Goal: Find contact information: Find contact information

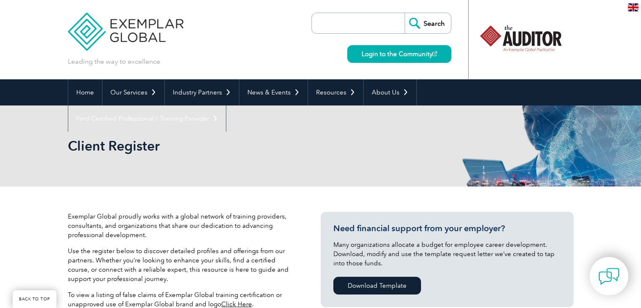
select select "[GEOGRAPHIC_DATA]"
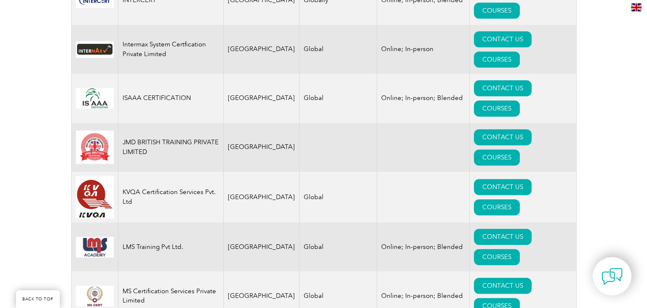
scroll to position [1091, 0]
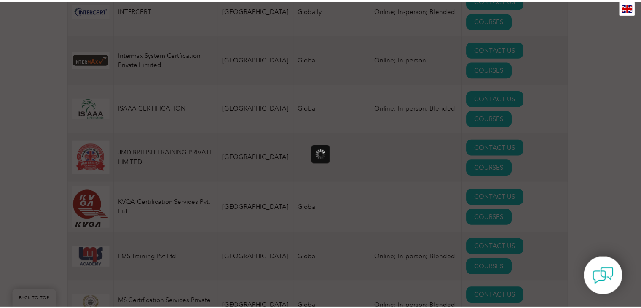
scroll to position [0, 0]
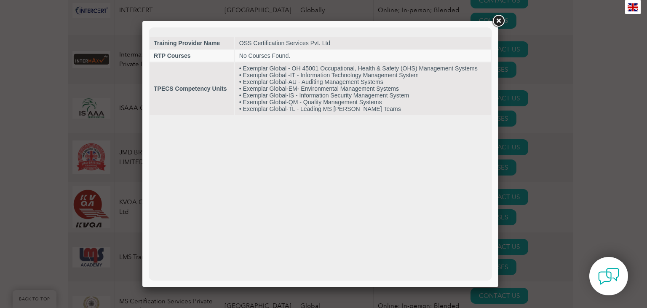
click at [499, 20] on link at bounding box center [498, 20] width 15 height 15
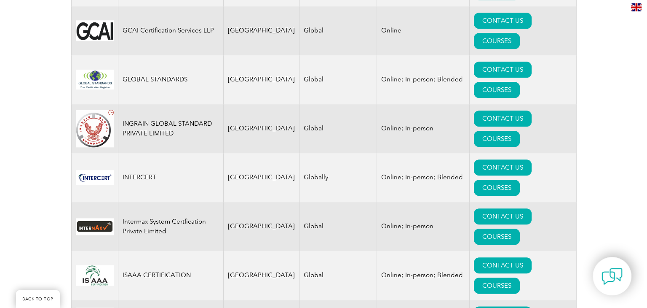
scroll to position [922, 0]
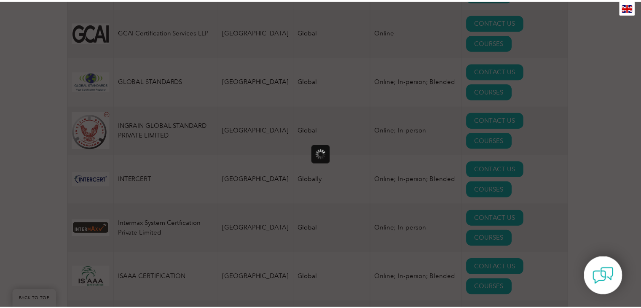
scroll to position [0, 0]
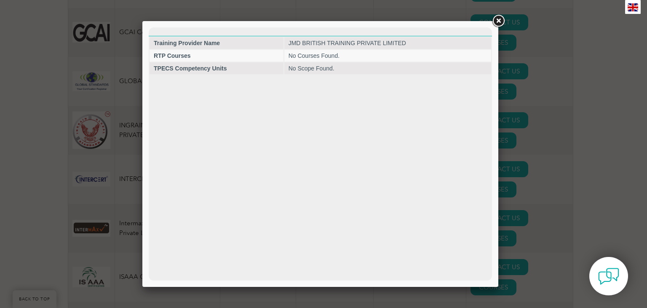
click at [498, 21] on link at bounding box center [498, 20] width 15 height 15
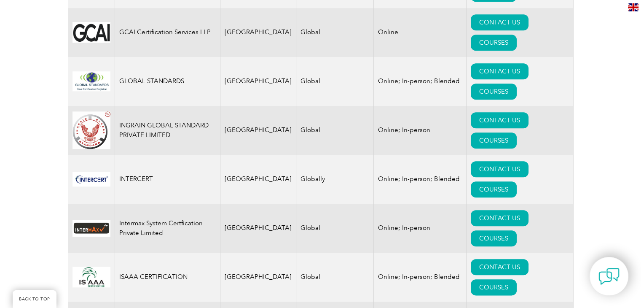
drag, startPoint x: 121, startPoint y: 72, endPoint x: 140, endPoint y: 81, distance: 21.1
drag, startPoint x: 144, startPoint y: 83, endPoint x: 117, endPoint y: 72, distance: 29.0
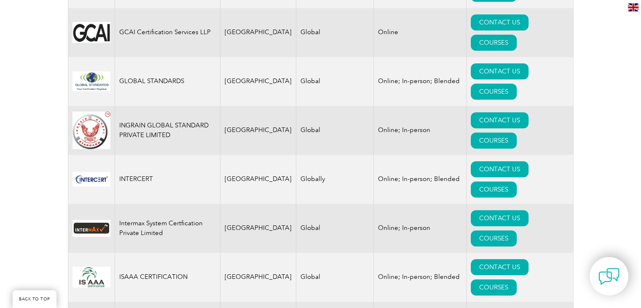
copy td "JMD BRITISH TRAINING PRIVATE LIMITED"
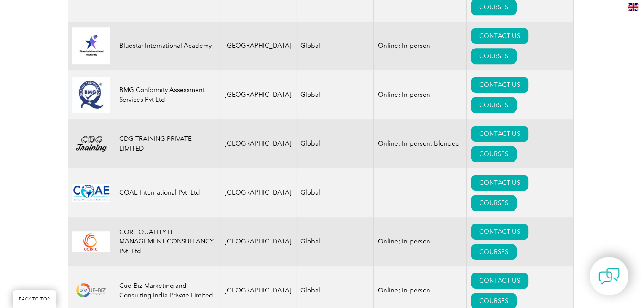
scroll to position [517, 0]
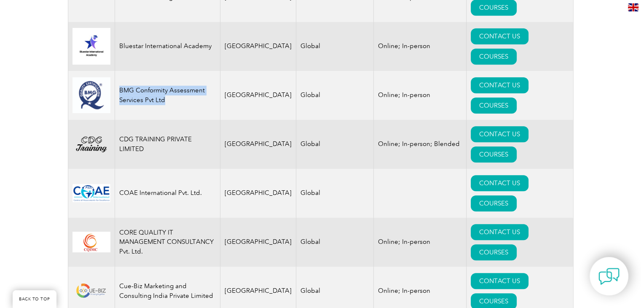
drag, startPoint x: 119, startPoint y: 56, endPoint x: 164, endPoint y: 70, distance: 46.7
click at [164, 71] on td "BMG Conformity Assessment Services Pvt Ltd" at bounding box center [167, 95] width 105 height 49
copy td "BMG Conformity Assessment Services Pvt Ltd"
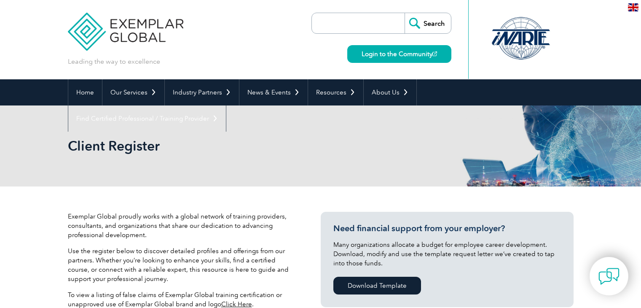
select select "[GEOGRAPHIC_DATA]"
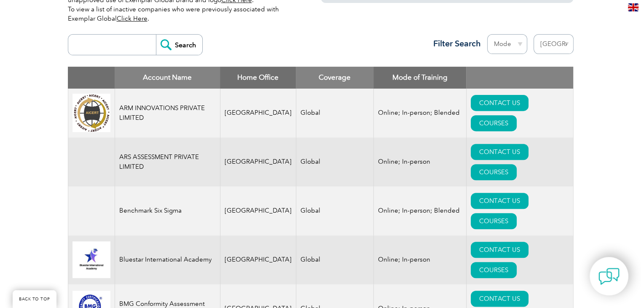
scroll to position [337, 0]
